Goal: Information Seeking & Learning: Learn about a topic

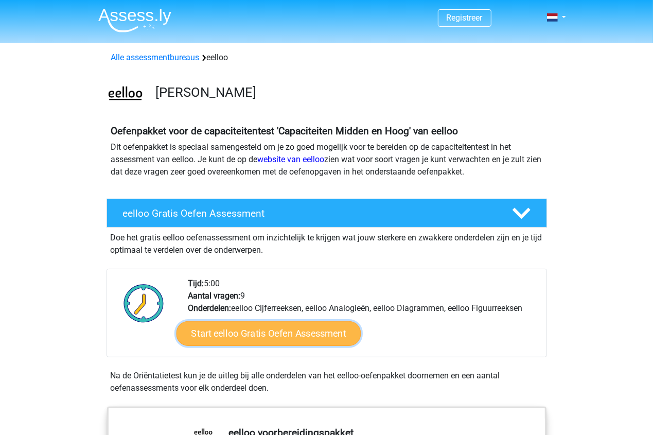
click at [304, 330] on link "Start eelloo Gratis Oefen Assessment" at bounding box center [268, 333] width 185 height 25
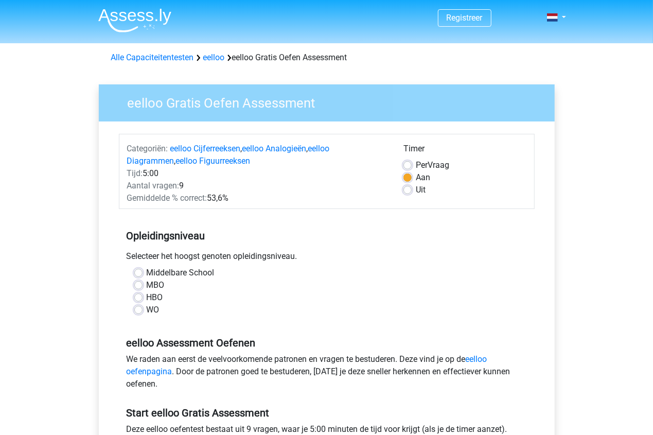
click at [147, 286] on label "MBO" at bounding box center [156, 285] width 18 height 12
click at [139, 286] on input "MBO" at bounding box center [138, 284] width 8 height 10
radio input "true"
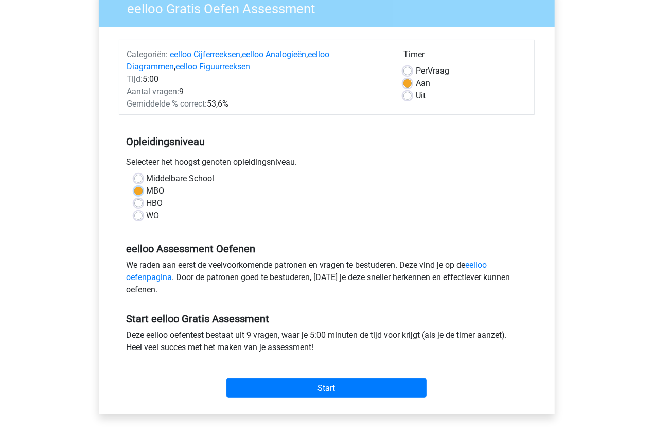
scroll to position [154, 0]
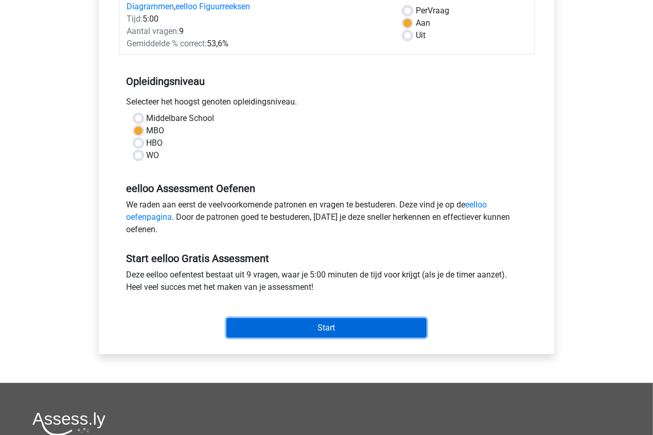
click at [317, 328] on input "Start" at bounding box center [326, 328] width 200 height 20
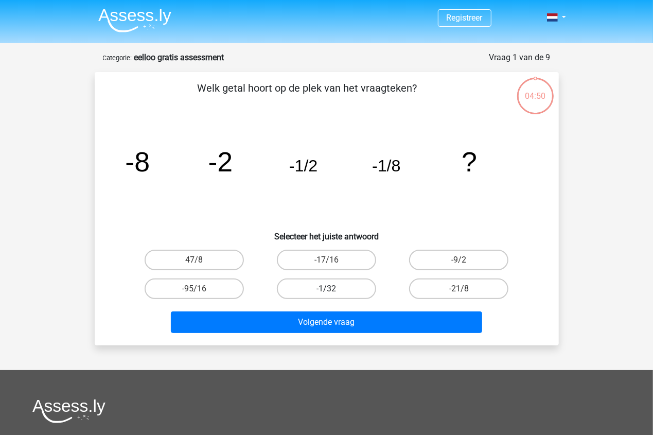
click at [343, 289] on label "-1/32" at bounding box center [326, 288] width 99 height 21
click at [333, 289] on input "-1/32" at bounding box center [329, 292] width 7 height 7
radio input "true"
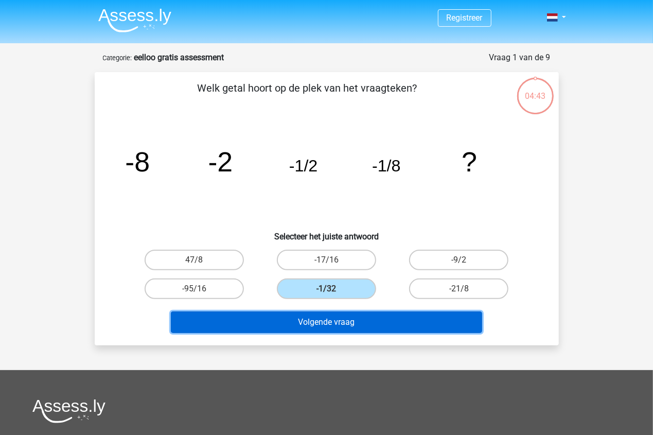
click at [397, 318] on button "Volgende vraag" at bounding box center [326, 322] width 311 height 22
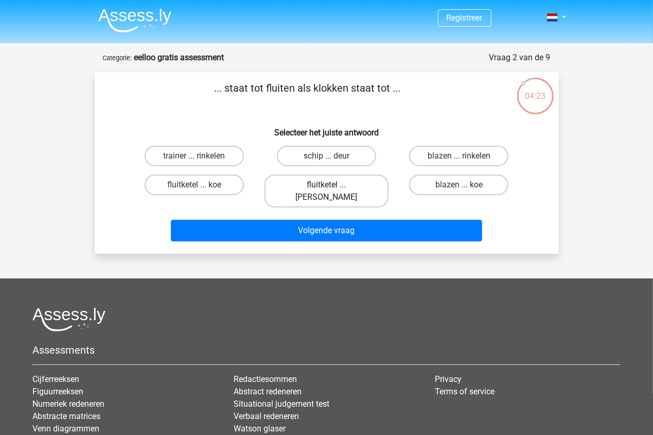
click at [341, 183] on label "fluitketel ... luiden" at bounding box center [327, 190] width 124 height 33
click at [333, 185] on input "fluitketel ... luiden" at bounding box center [329, 188] width 7 height 7
radio input "true"
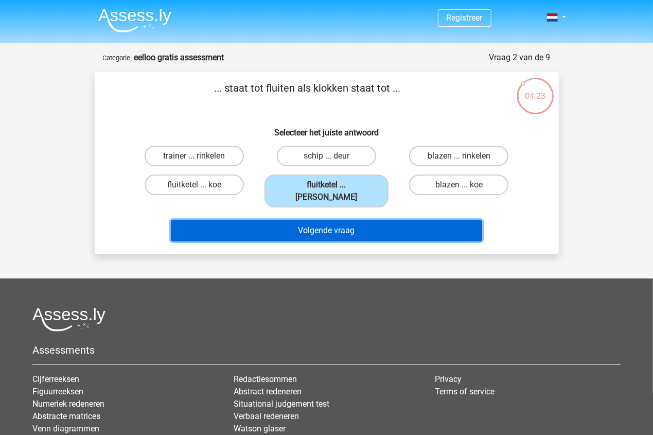
click at [356, 220] on button "Volgende vraag" at bounding box center [326, 231] width 311 height 22
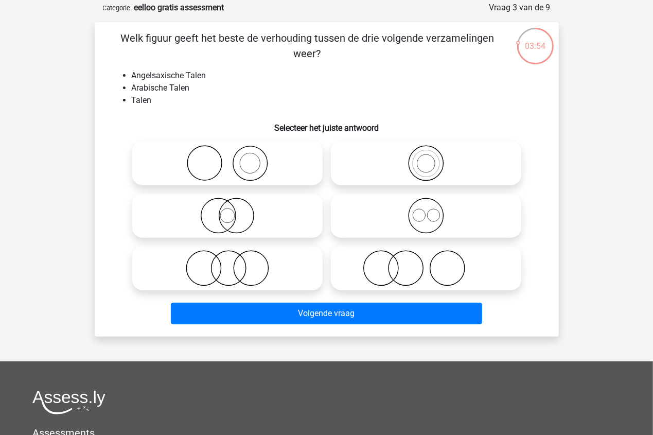
scroll to position [51, 0]
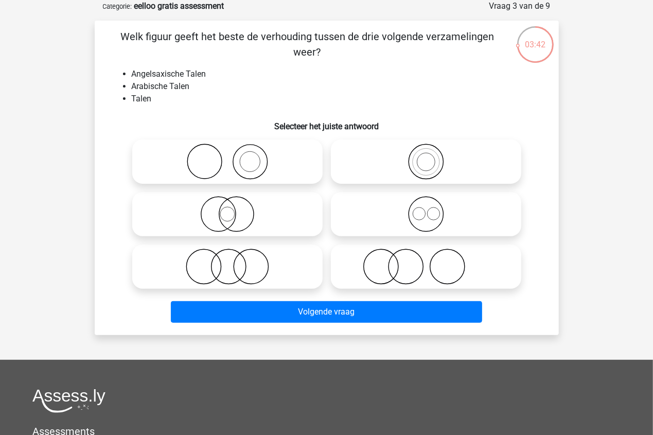
click at [434, 211] on icon at bounding box center [426, 214] width 182 height 36
click at [433, 209] on input "radio" at bounding box center [429, 205] width 7 height 7
radio input "true"
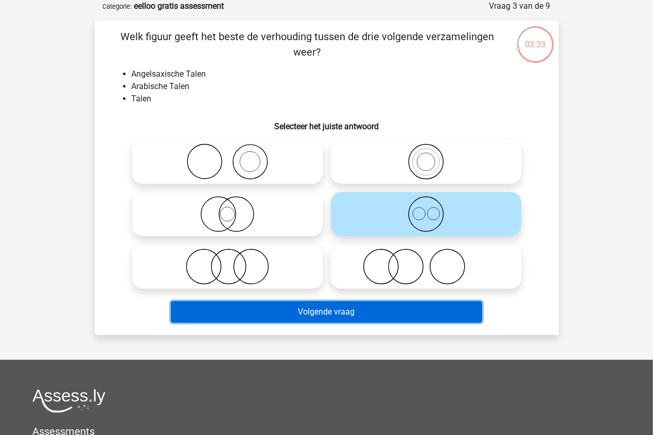
click at [349, 309] on button "Volgende vraag" at bounding box center [326, 312] width 311 height 22
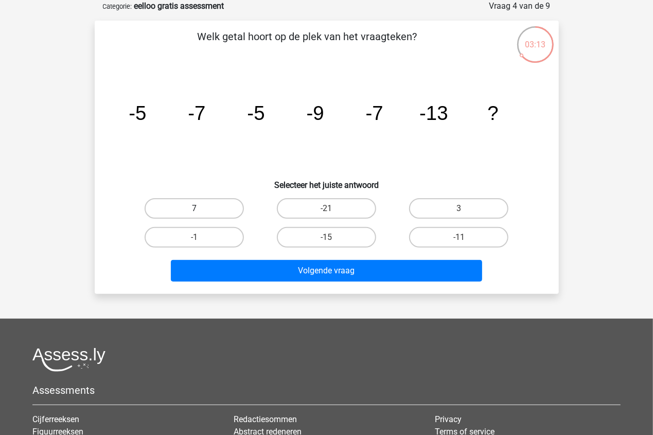
click at [202, 207] on label "7" at bounding box center [194, 208] width 99 height 21
click at [201, 208] on input "7" at bounding box center [197, 211] width 7 height 7
radio input "true"
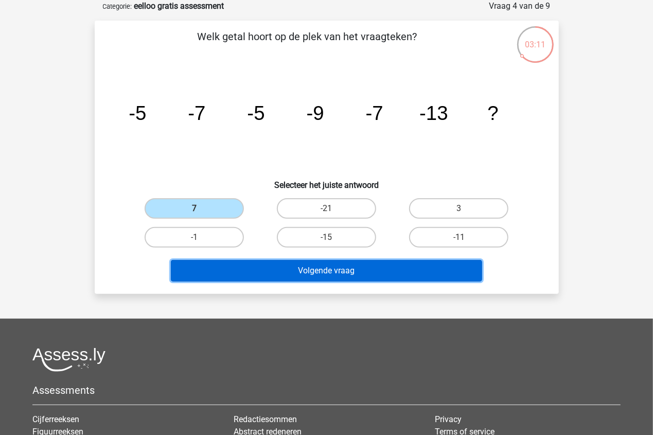
drag, startPoint x: 270, startPoint y: 261, endPoint x: 227, endPoint y: 157, distance: 111.9
click at [227, 157] on div "Welk getal hoort op de plek van het vraagteken? image/svg+xml -5 -7 -5 -9 -7 -1…" at bounding box center [327, 157] width 456 height 257
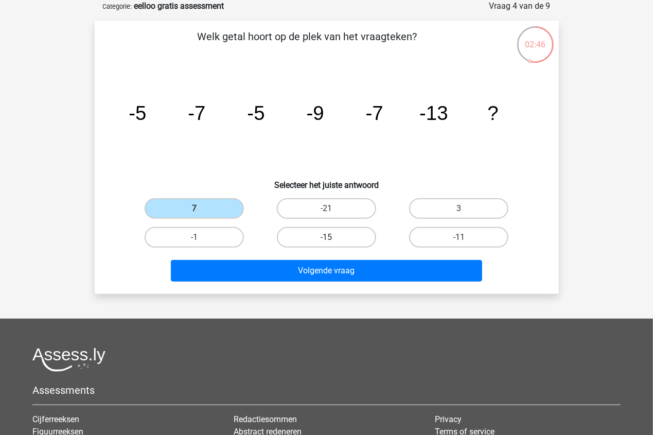
click at [350, 240] on label "-15" at bounding box center [326, 237] width 99 height 21
click at [333, 240] on input "-15" at bounding box center [329, 240] width 7 height 7
radio input "true"
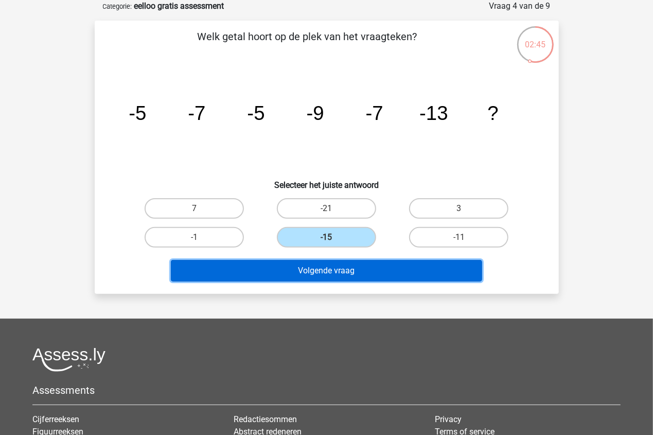
click at [359, 273] on button "Volgende vraag" at bounding box center [326, 271] width 311 height 22
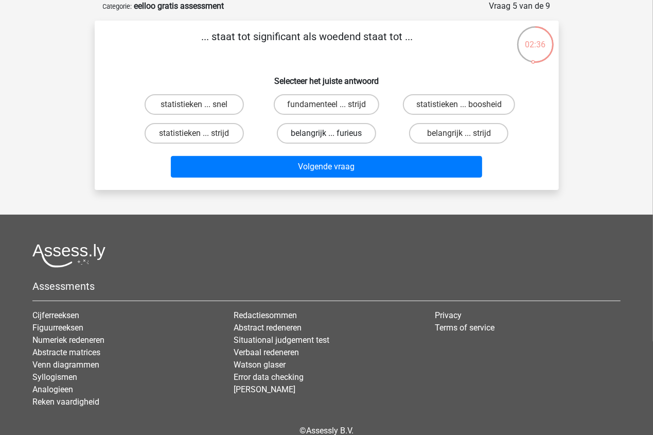
click at [352, 136] on label "belangrijk ... furieus" at bounding box center [326, 133] width 99 height 21
click at [333, 136] on input "belangrijk ... furieus" at bounding box center [329, 136] width 7 height 7
radio input "true"
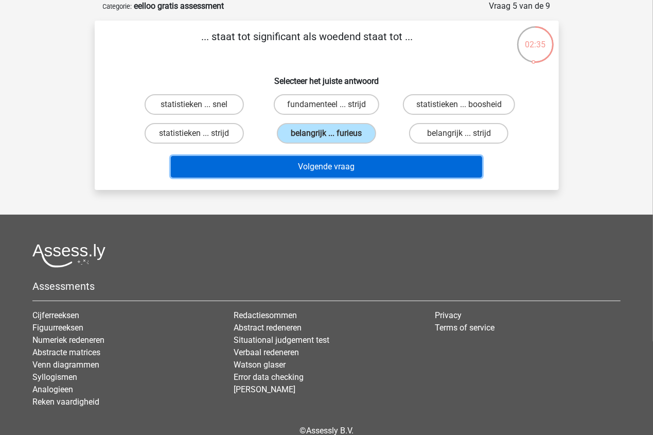
click at [355, 164] on button "Volgende vraag" at bounding box center [326, 167] width 311 height 22
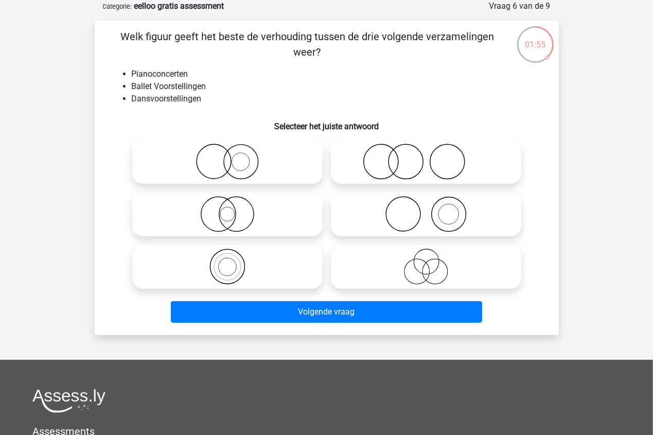
click at [399, 163] on icon at bounding box center [426, 162] width 182 height 36
click at [426, 156] on input "radio" at bounding box center [429, 153] width 7 height 7
radio input "true"
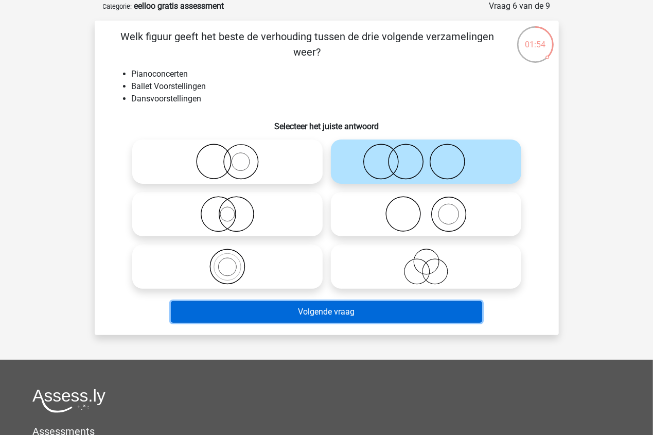
click at [401, 316] on button "Volgende vraag" at bounding box center [326, 312] width 311 height 22
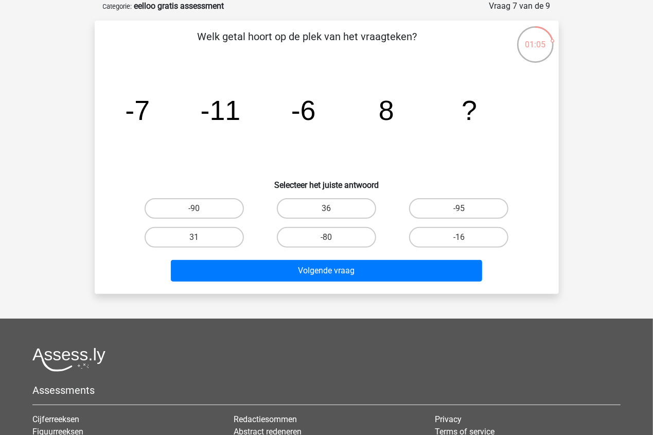
drag, startPoint x: 351, startPoint y: 203, endPoint x: 348, endPoint y: 223, distance: 20.7
click at [351, 203] on label "36" at bounding box center [326, 208] width 99 height 21
click at [333, 208] on input "36" at bounding box center [329, 211] width 7 height 7
radio input "true"
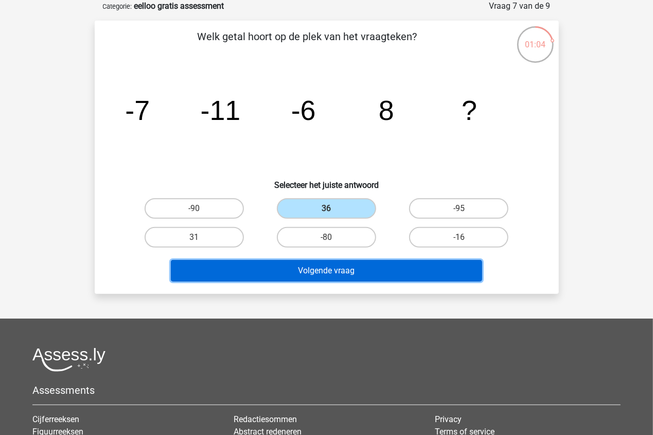
click at [354, 264] on button "Volgende vraag" at bounding box center [326, 271] width 311 height 22
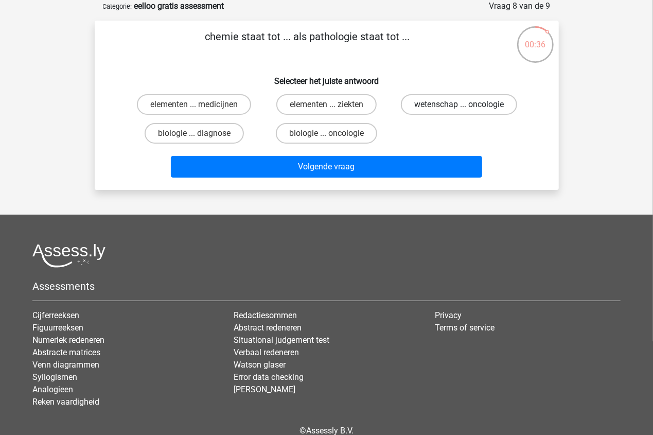
click at [466, 104] on label "wetenschap ... oncologie" at bounding box center [459, 104] width 116 height 21
click at [466, 104] on input "wetenschap ... oncologie" at bounding box center [462, 107] width 7 height 7
radio input "true"
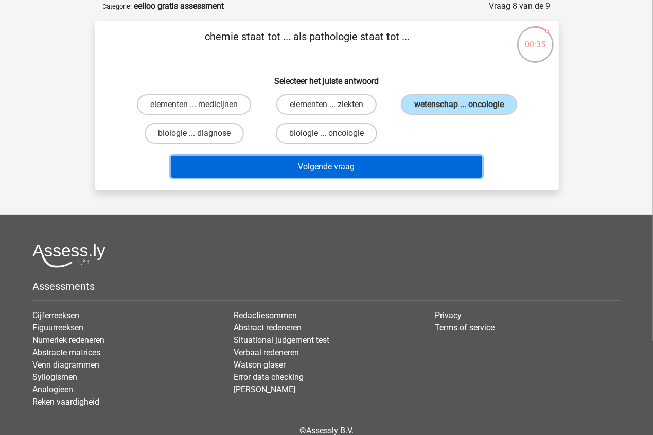
click at [450, 171] on button "Volgende vraag" at bounding box center [326, 167] width 311 height 22
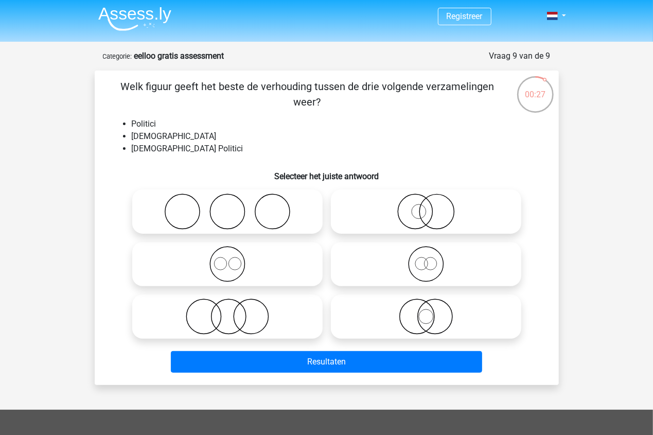
scroll to position [0, 0]
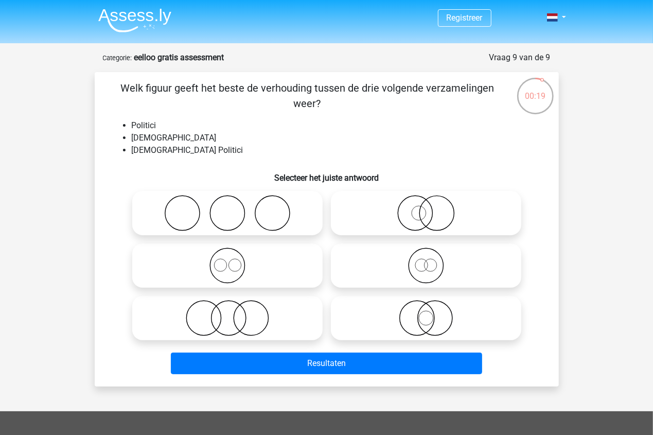
click at [232, 316] on icon at bounding box center [227, 318] width 182 height 36
click at [232, 313] on input "radio" at bounding box center [230, 309] width 7 height 7
radio input "true"
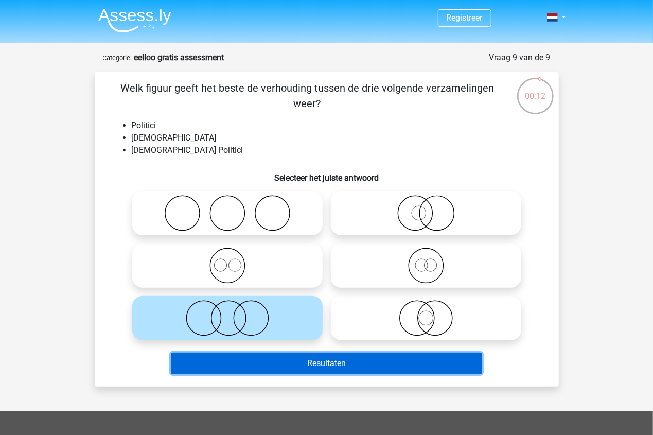
click at [358, 358] on button "Resultaten" at bounding box center [326, 364] width 311 height 22
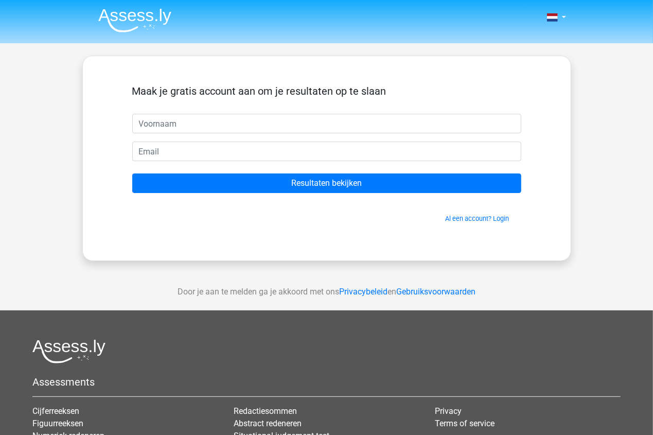
click at [190, 121] on input "text" at bounding box center [326, 124] width 389 height 20
type input "[PERSON_NAME]"
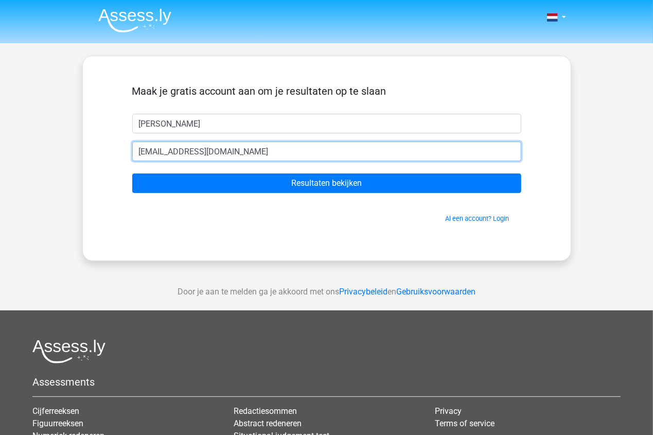
type input "[EMAIL_ADDRESS][DOMAIN_NAME]"
click at [132, 173] on input "Resultaten bekijken" at bounding box center [326, 183] width 389 height 20
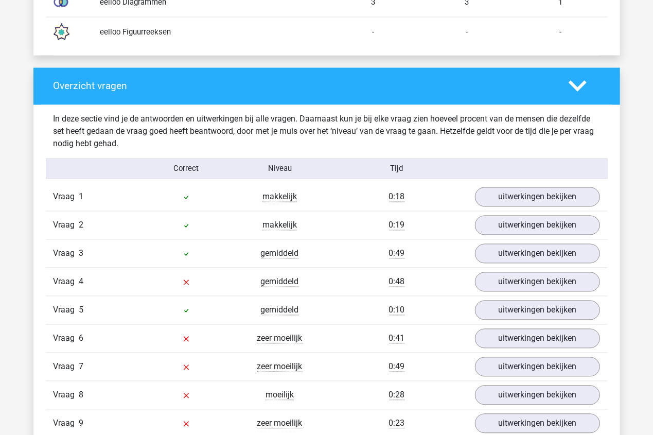
scroll to position [1029, 0]
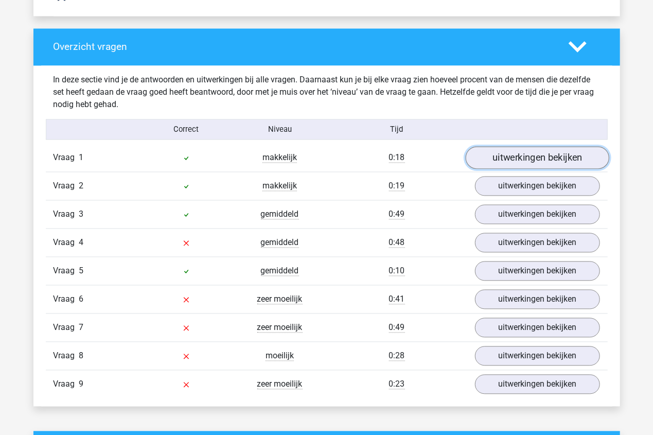
click at [531, 150] on link "uitwerkingen bekijken" at bounding box center [537, 158] width 144 height 23
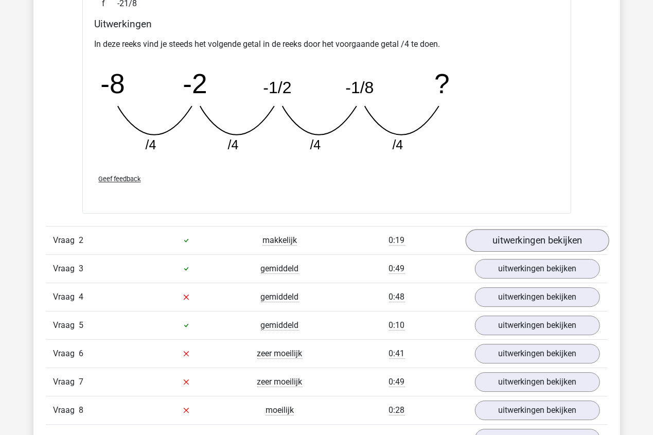
scroll to position [1493, 0]
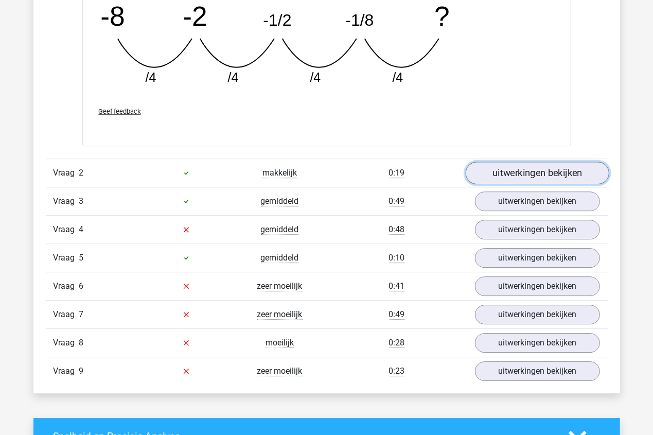
click at [530, 164] on link "uitwerkingen bekijken" at bounding box center [537, 173] width 144 height 23
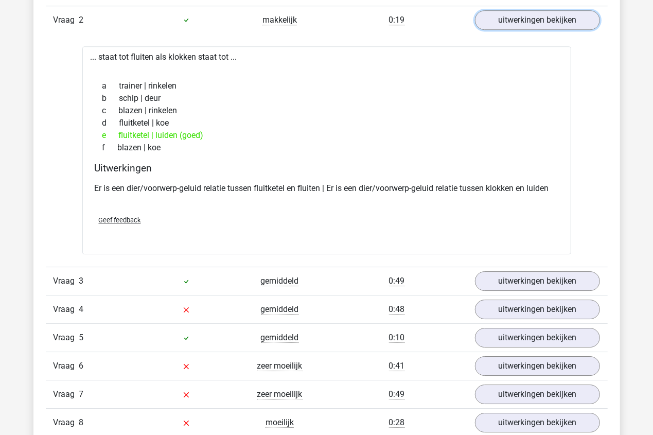
scroll to position [1647, 0]
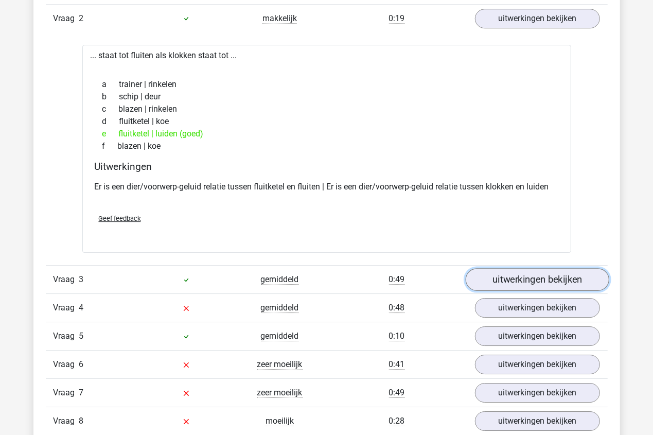
click at [533, 274] on link "uitwerkingen bekijken" at bounding box center [537, 279] width 144 height 23
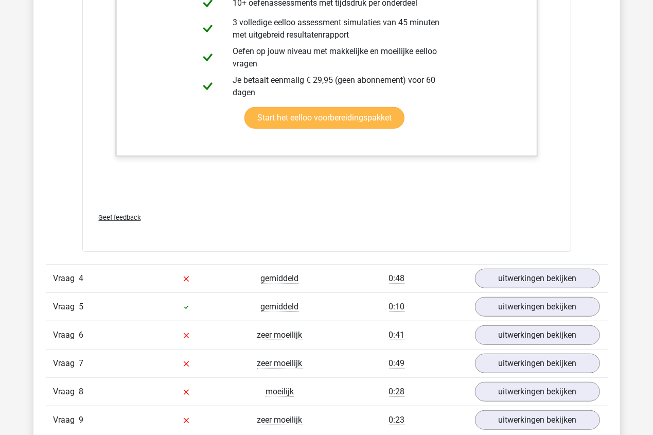
scroll to position [2419, 0]
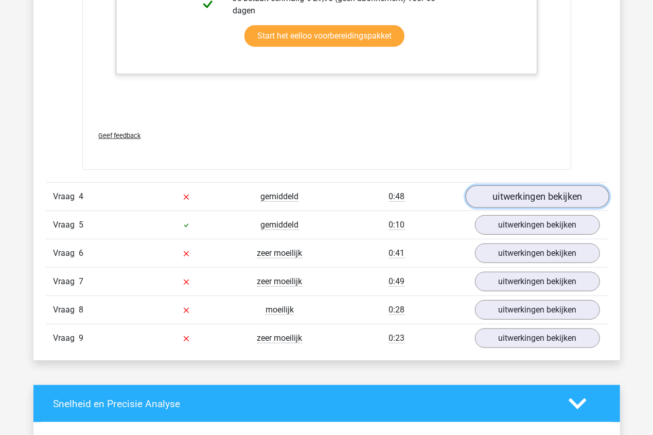
click at [522, 192] on link "uitwerkingen bekijken" at bounding box center [537, 196] width 144 height 23
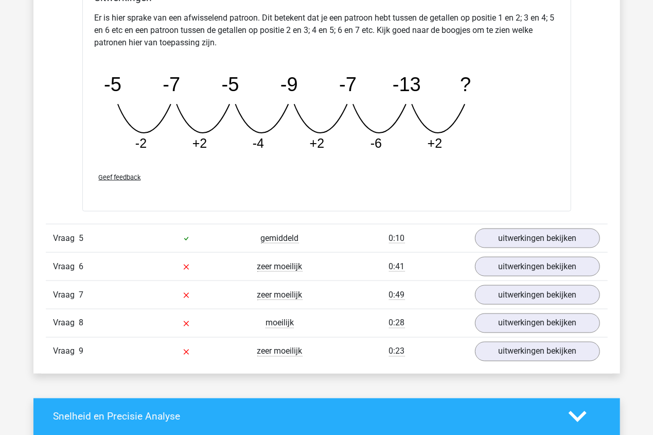
scroll to position [2882, 0]
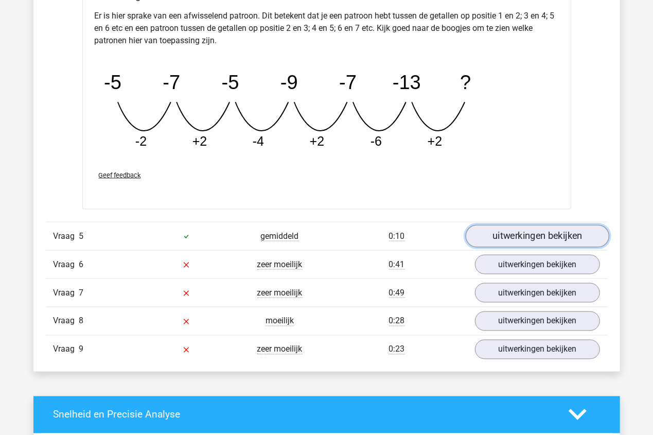
click at [547, 229] on link "uitwerkingen bekijken" at bounding box center [537, 236] width 144 height 23
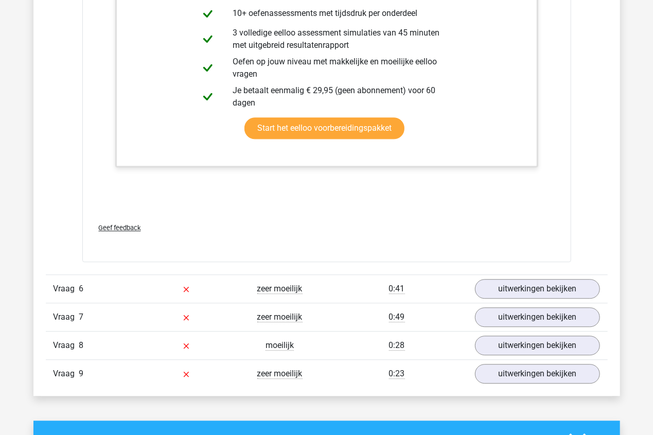
scroll to position [3397, 0]
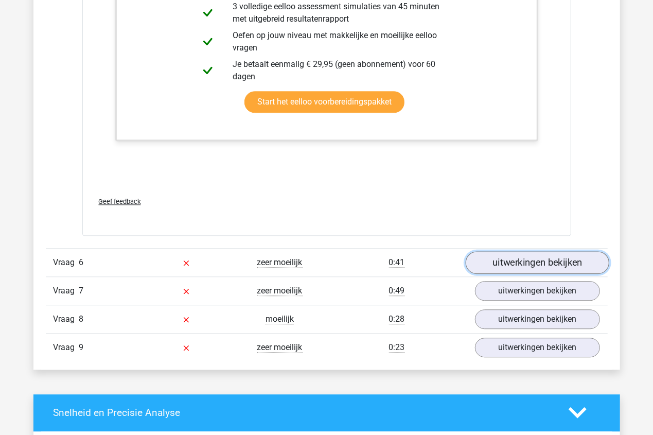
click at [515, 251] on link "uitwerkingen bekijken" at bounding box center [537, 262] width 144 height 23
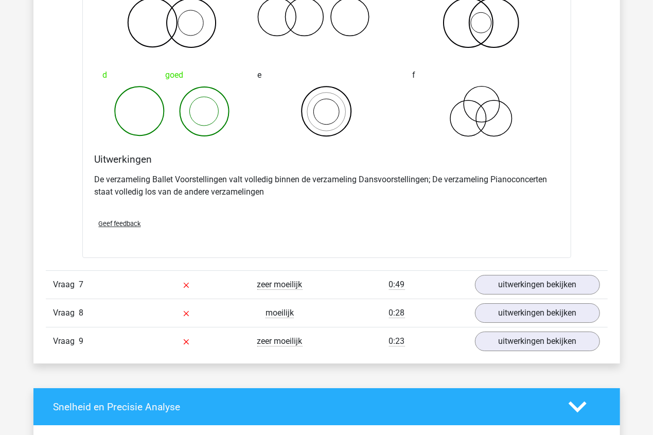
scroll to position [3809, 0]
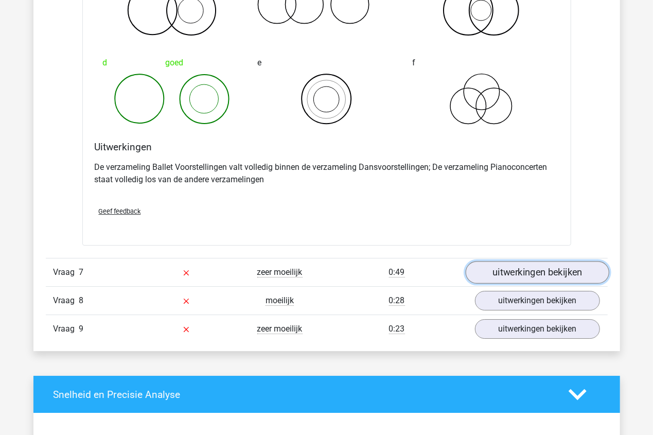
click at [515, 267] on link "uitwerkingen bekijken" at bounding box center [537, 272] width 144 height 23
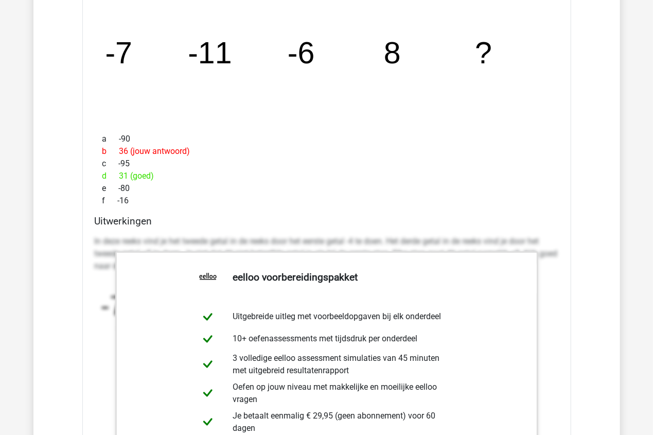
scroll to position [4272, 0]
